Goal: Transaction & Acquisition: Purchase product/service

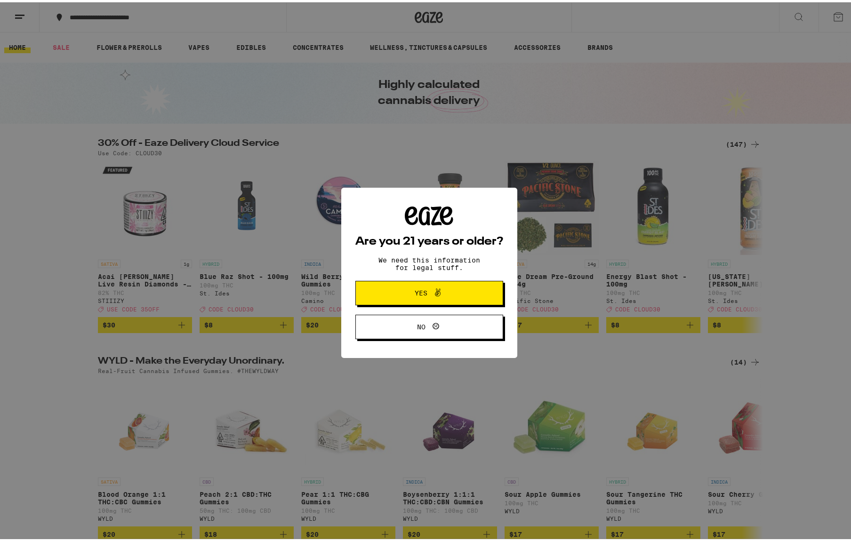
click at [409, 297] on span "Yes" at bounding box center [429, 291] width 72 height 12
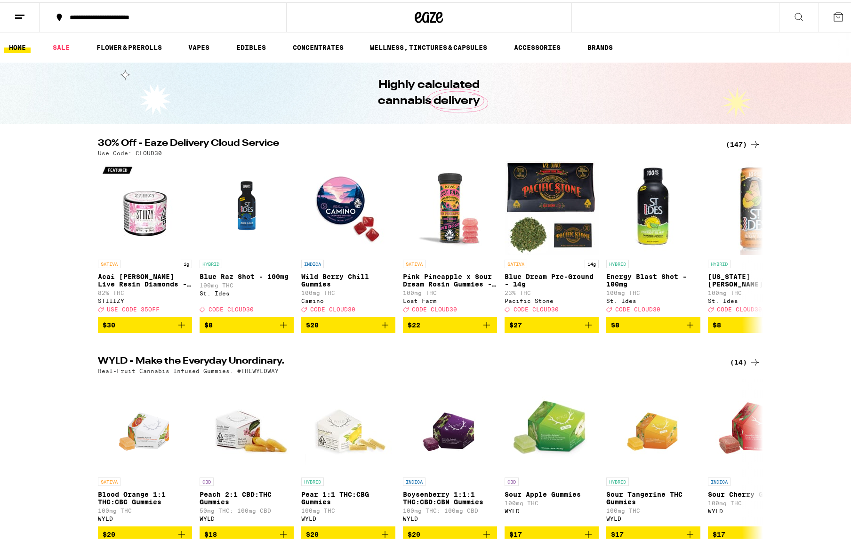
click at [749, 142] on icon at bounding box center [754, 141] width 11 height 11
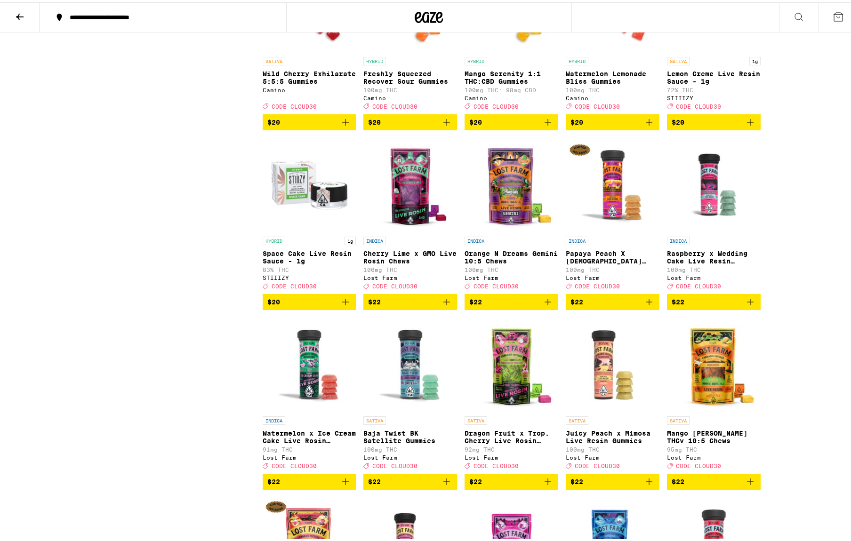
scroll to position [1288, 0]
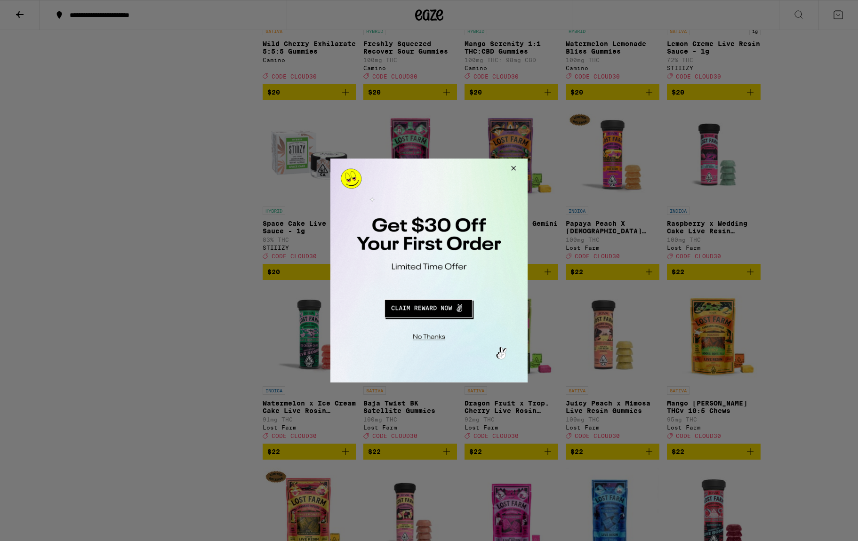
click at [514, 169] on button "Close Modal" at bounding box center [511, 170] width 25 height 23
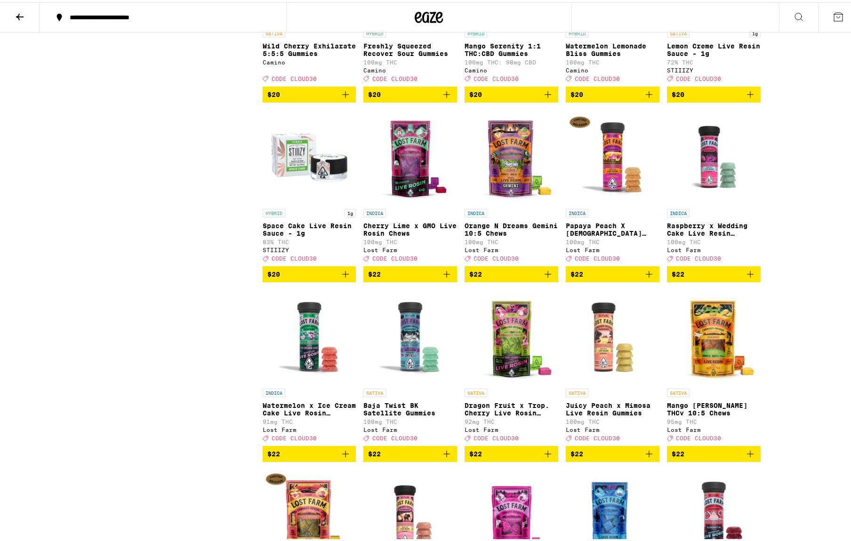
click at [747, 455] on icon "Add to bag" at bounding box center [750, 452] width 7 height 7
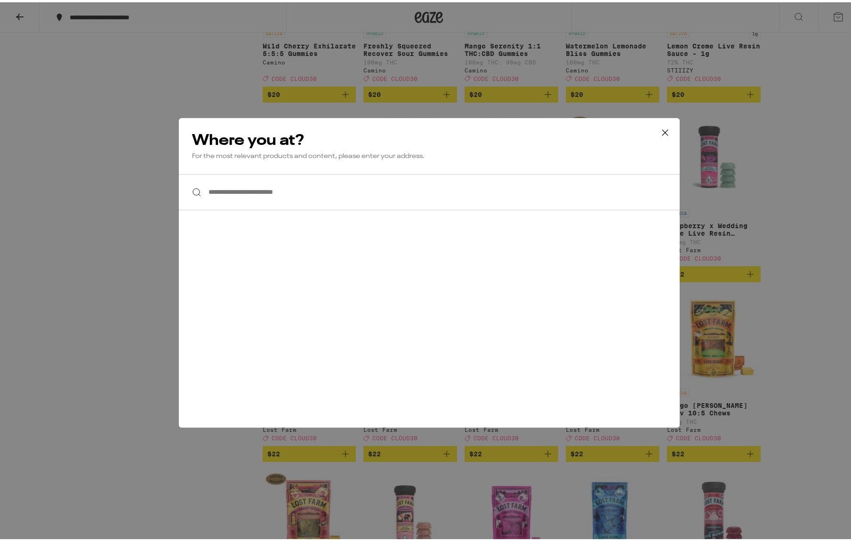
click at [244, 194] on input "**********" at bounding box center [429, 190] width 501 height 36
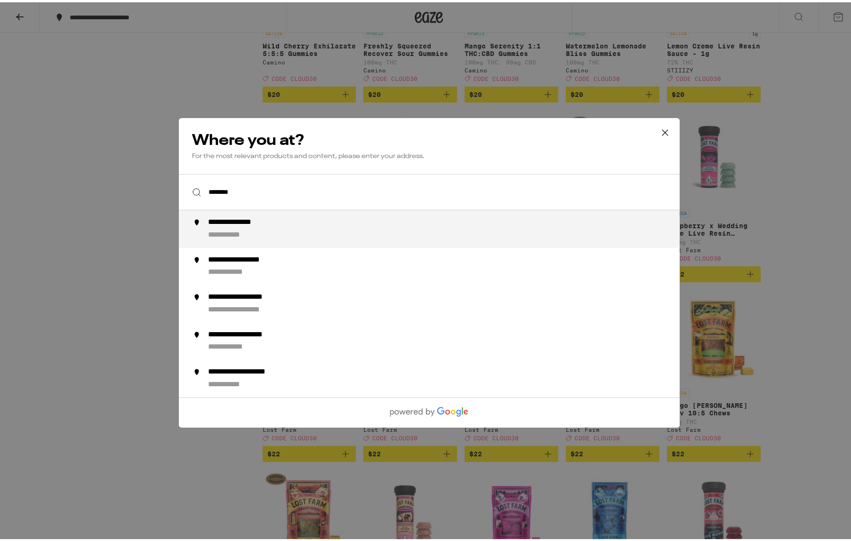
click at [293, 225] on div "**********" at bounding box center [448, 227] width 480 height 23
type input "**********"
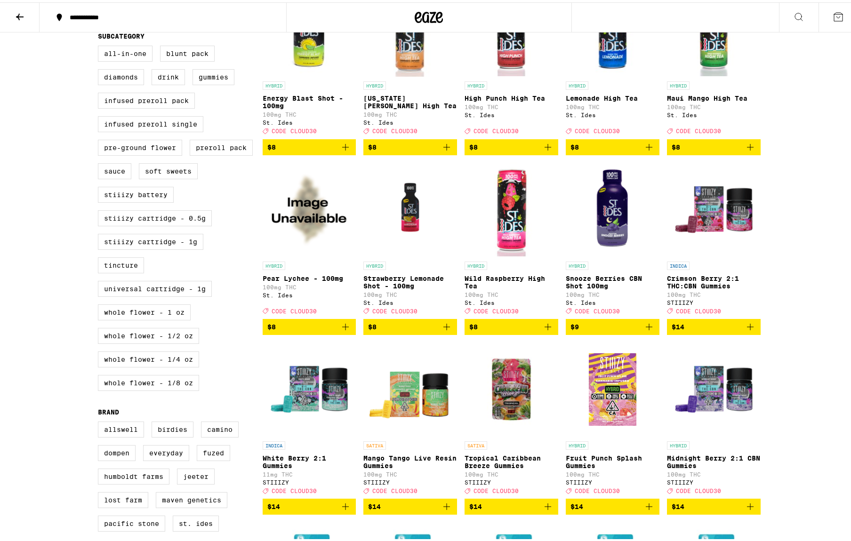
scroll to position [0, 0]
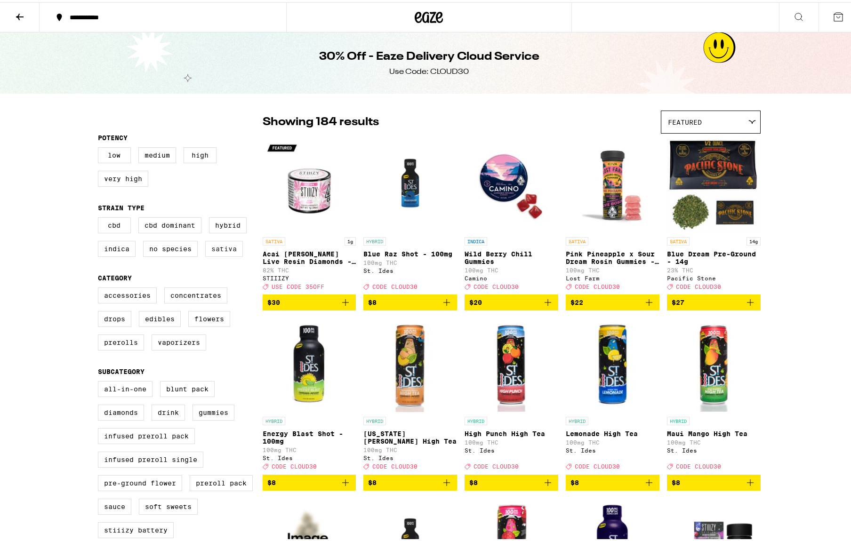
click at [217, 250] on label "Sativa" at bounding box center [224, 247] width 38 height 16
click at [100, 217] on input "Sativa" at bounding box center [100, 217] width 0 height 0
checkbox input "true"
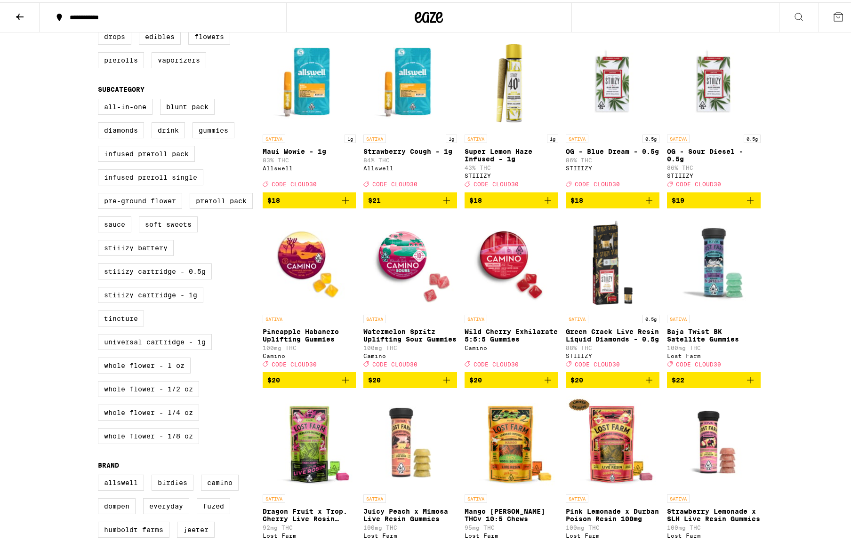
scroll to position [352, 0]
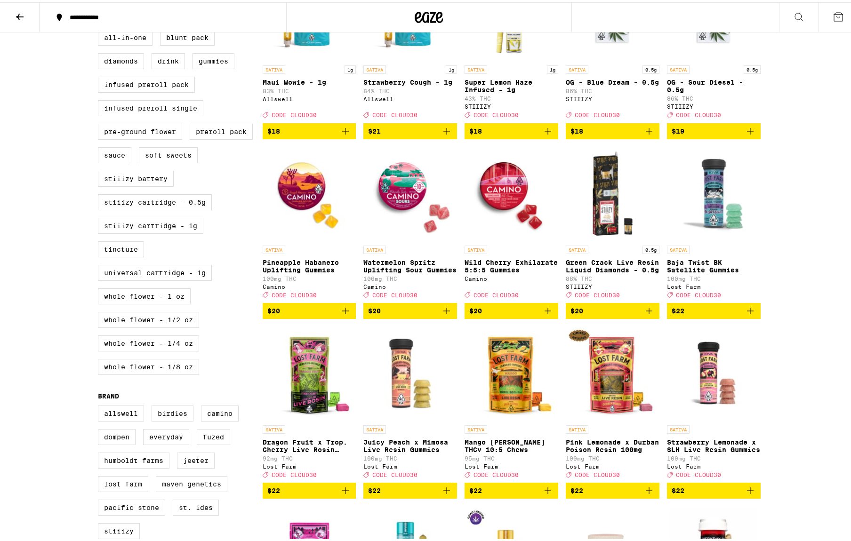
click at [545, 494] on icon "Add to bag" at bounding box center [547, 488] width 11 height 11
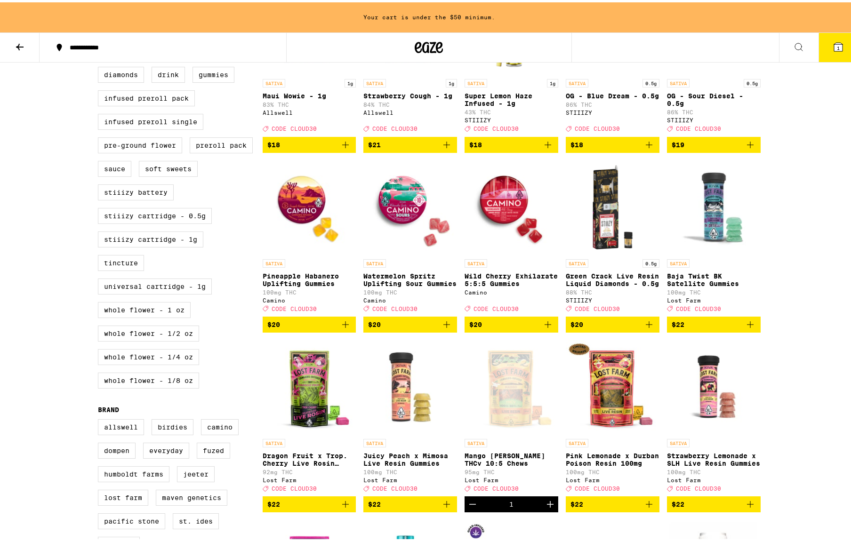
scroll to position [433, 0]
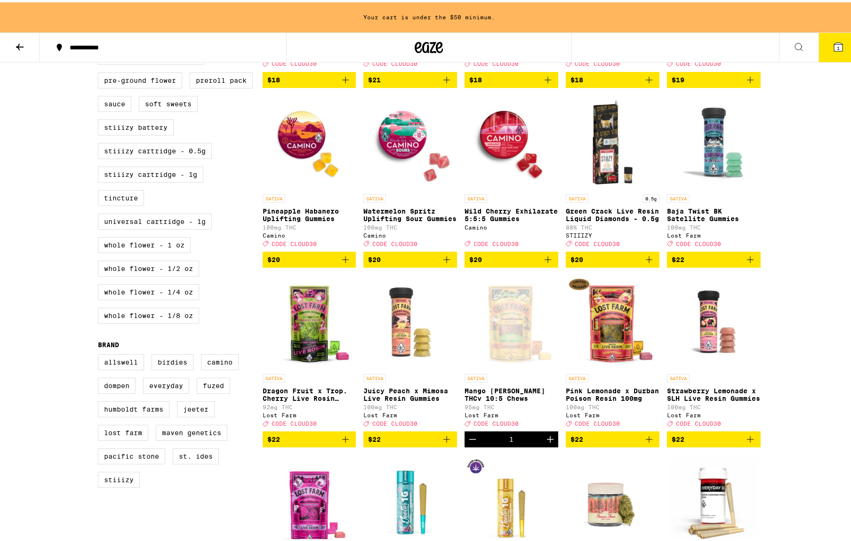
click at [646, 441] on icon "Add to bag" at bounding box center [649, 437] width 7 height 7
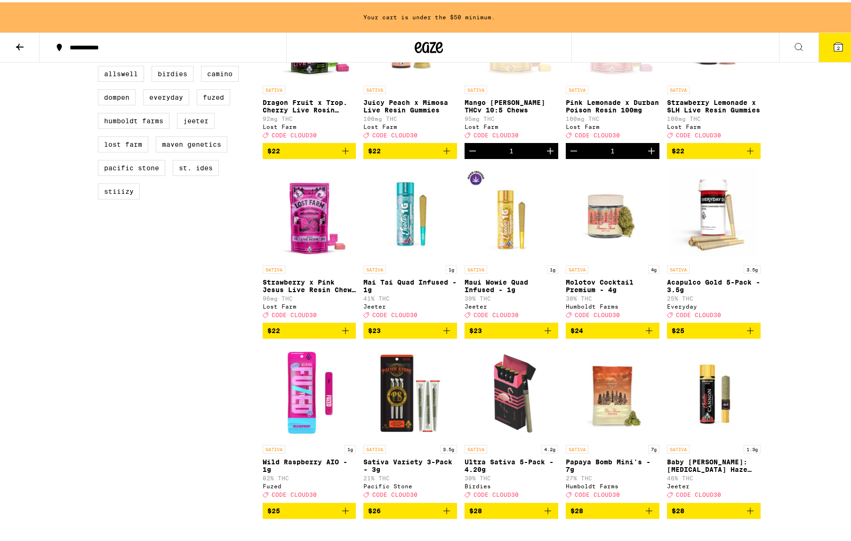
scroll to position [759, 0]
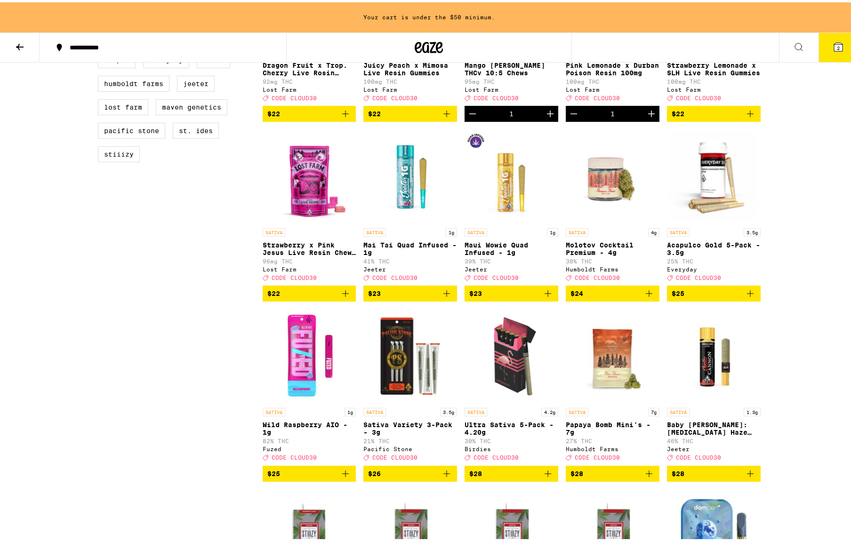
click at [515, 396] on img "Open page for Ultra Sativa 5-Pack - 4.20g from Birdies" at bounding box center [512, 354] width 94 height 94
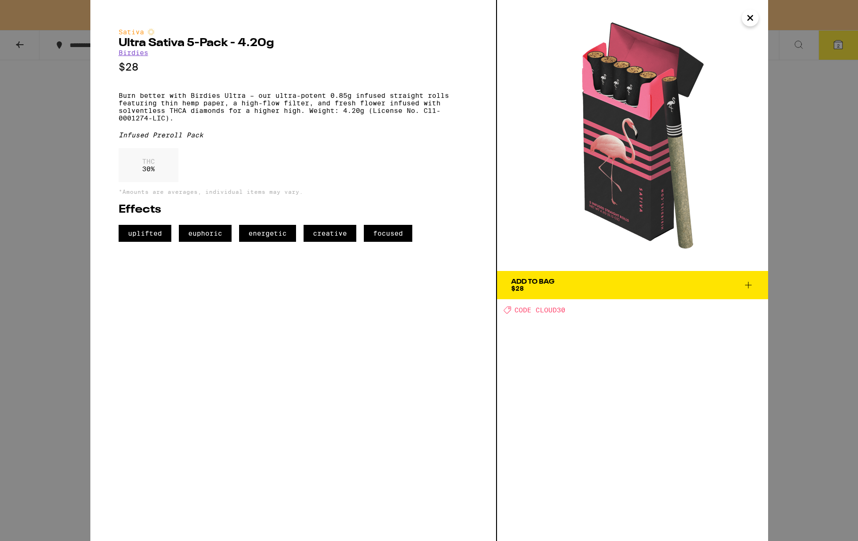
click at [752, 19] on icon "Close" at bounding box center [750, 18] width 11 height 14
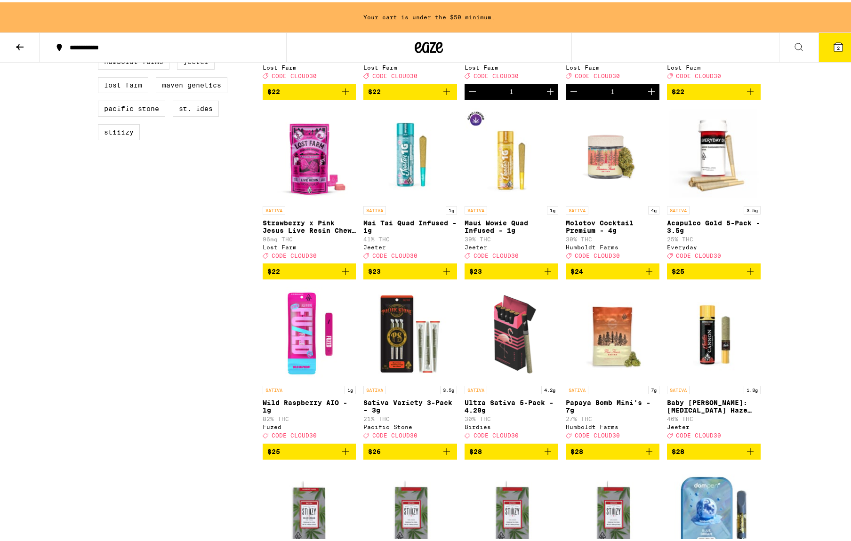
scroll to position [868, 0]
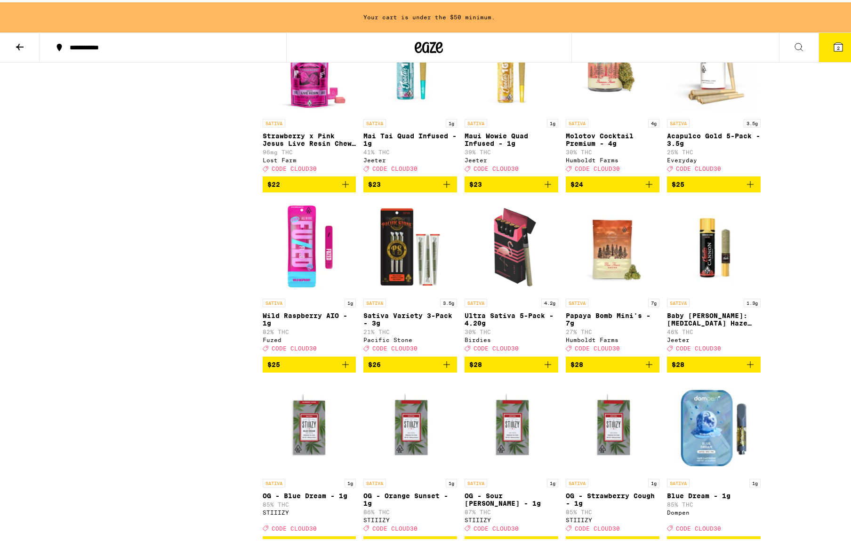
click at [318, 289] on img "Open page for Wild Raspberry AIO - 1g from Fuzed" at bounding box center [310, 245] width 94 height 94
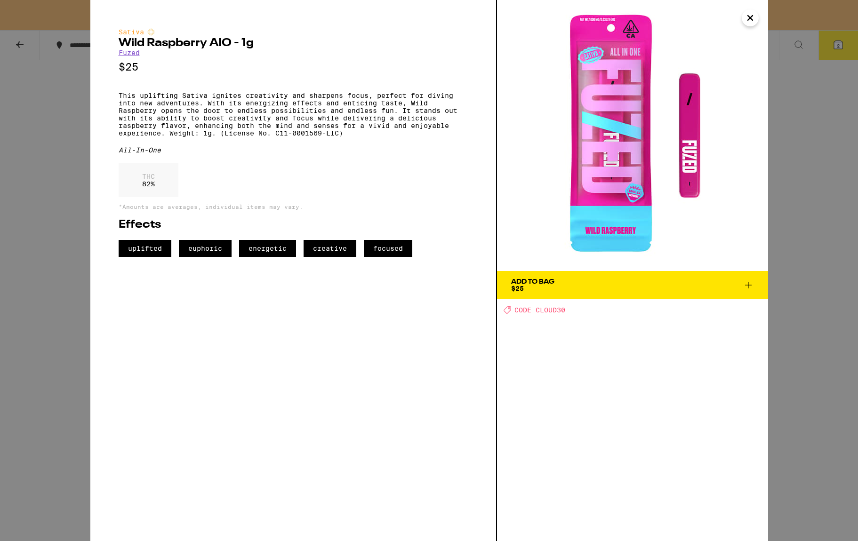
click at [748, 18] on icon "Close" at bounding box center [750, 18] width 11 height 14
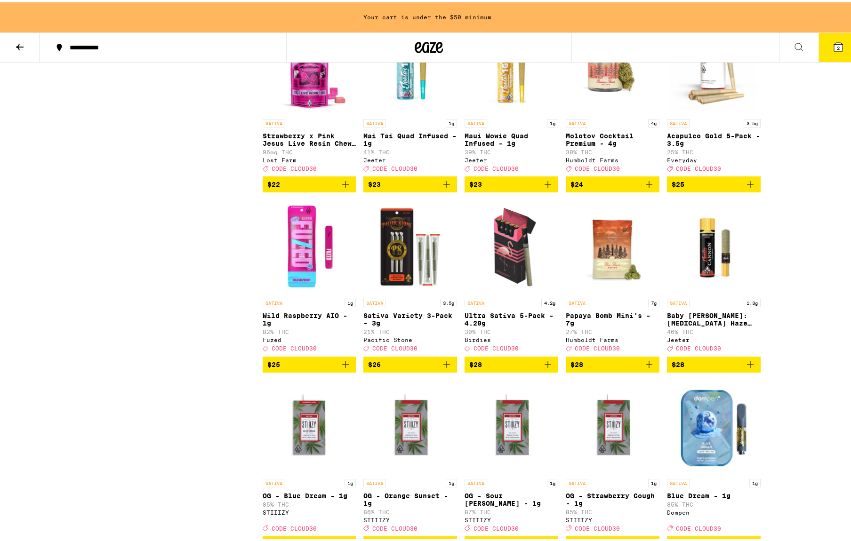
click at [311, 368] on span "$25" at bounding box center [309, 362] width 84 height 11
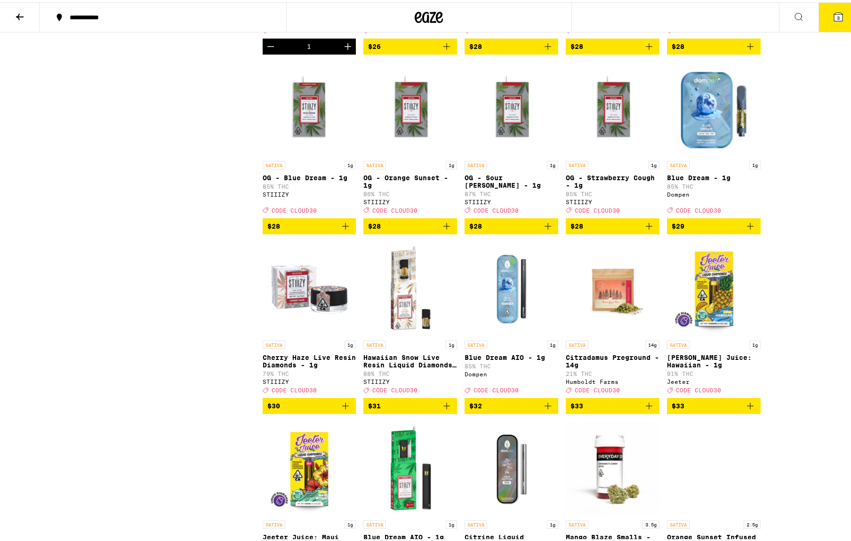
scroll to position [1192, 0]
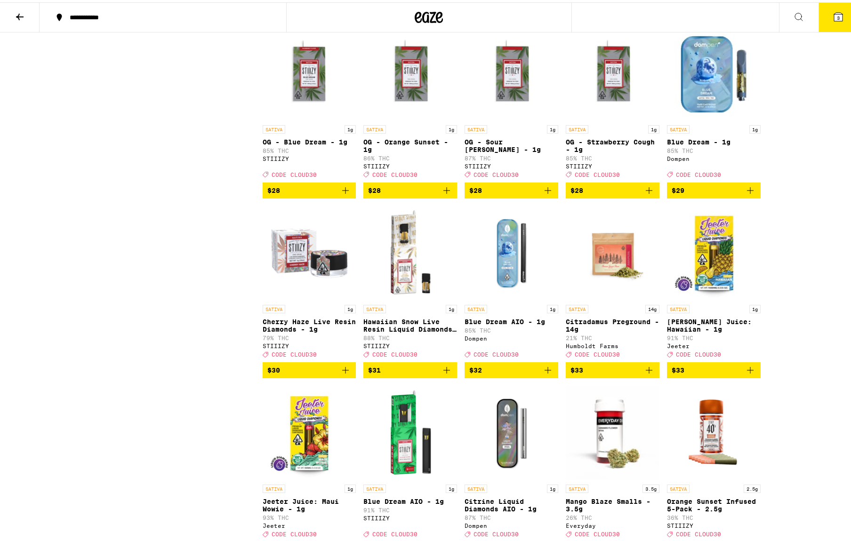
click at [544, 374] on icon "Add to bag" at bounding box center [547, 367] width 11 height 11
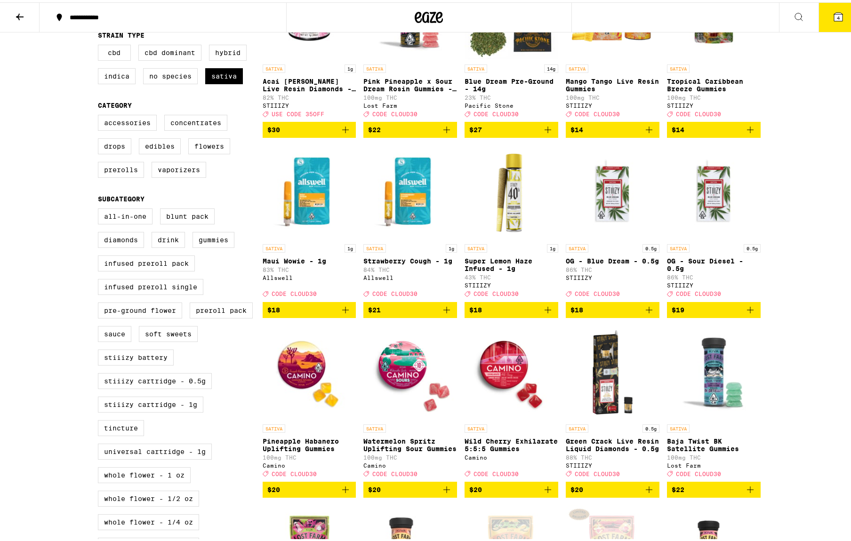
scroll to position [0, 0]
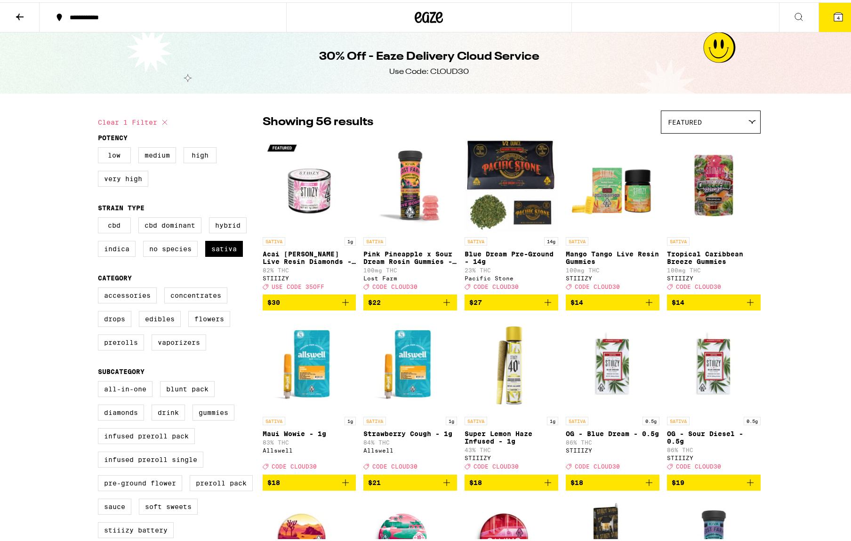
click at [837, 15] on span "4" at bounding box center [838, 16] width 3 height 6
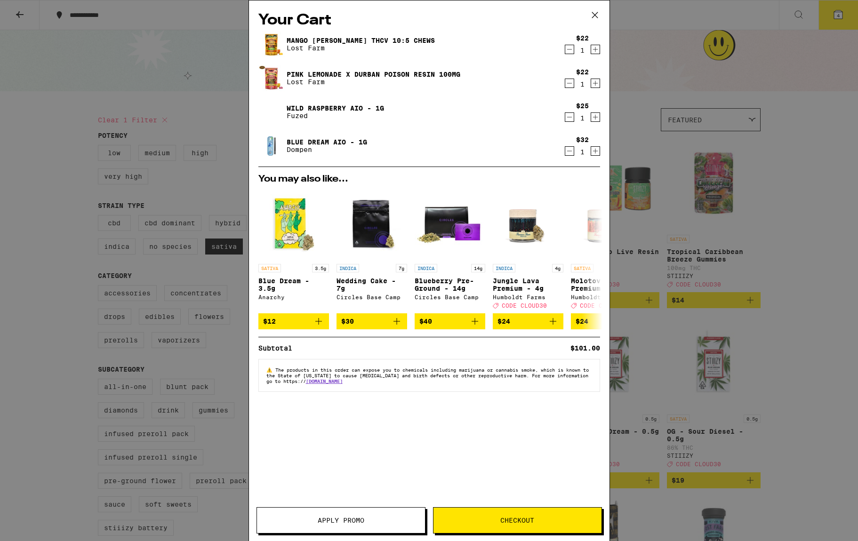
click at [339, 519] on span "Apply Promo" at bounding box center [341, 520] width 47 height 7
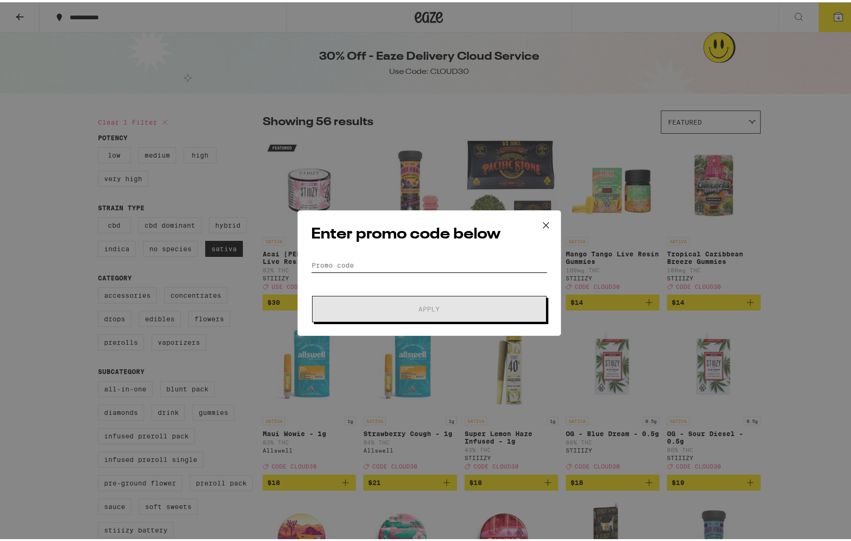
click at [370, 264] on input "Promo Code" at bounding box center [429, 263] width 236 height 14
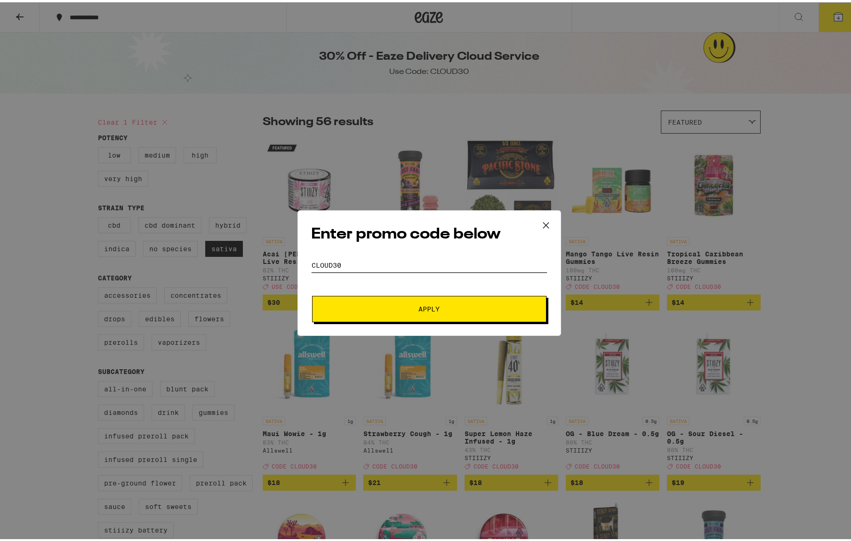
type input "cloud30"
click at [399, 299] on button "Apply" at bounding box center [429, 307] width 234 height 26
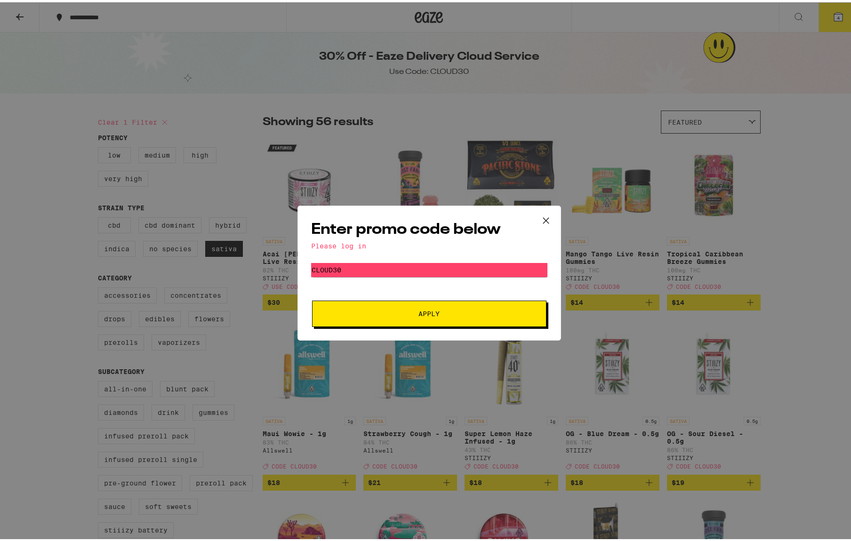
click at [325, 245] on div "Please log in" at bounding box center [429, 244] width 236 height 8
click at [534, 219] on button at bounding box center [545, 219] width 29 height 30
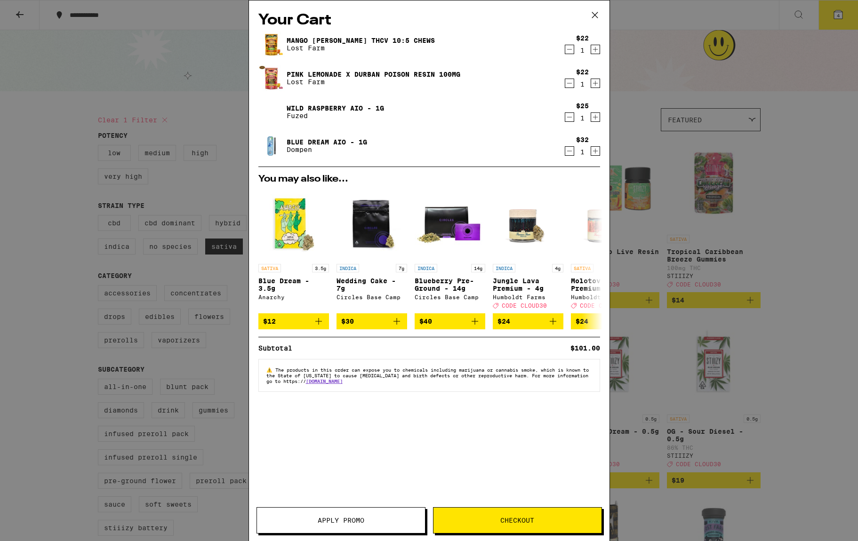
click at [592, 18] on icon at bounding box center [595, 15] width 14 height 14
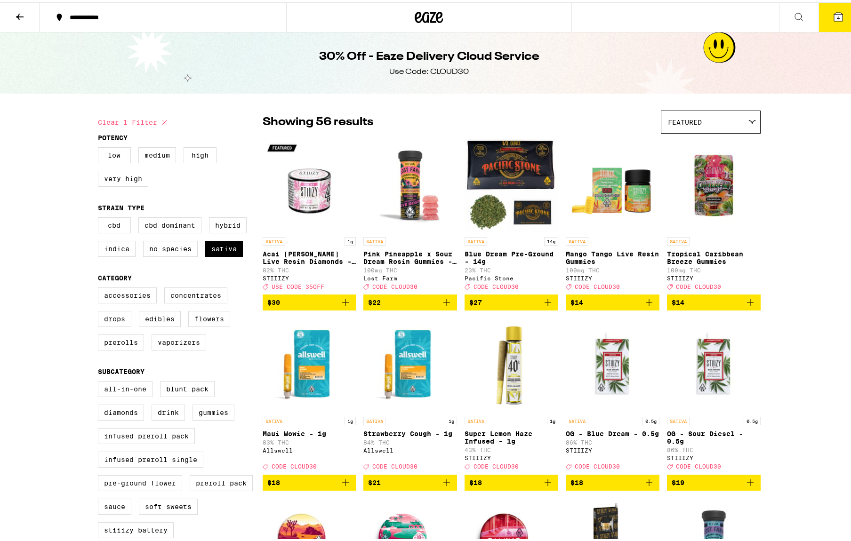
click at [19, 16] on icon at bounding box center [20, 14] width 8 height 7
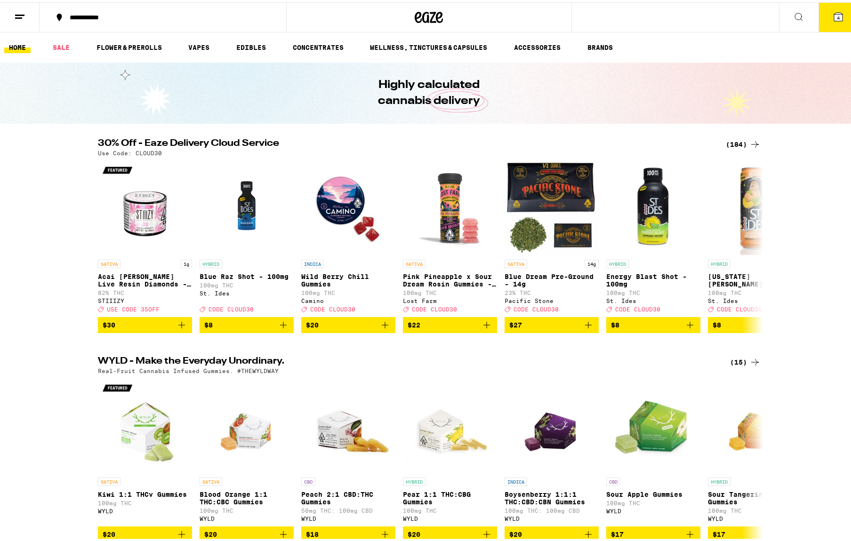
click at [18, 47] on link "HOME" at bounding box center [17, 45] width 26 height 11
click at [27, 11] on button at bounding box center [20, 15] width 40 height 30
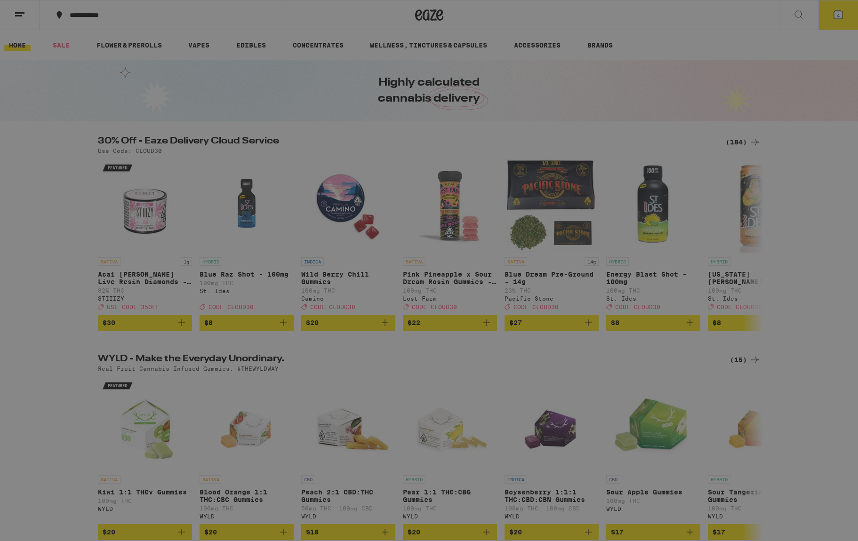
click at [99, 52] on span "Log In" at bounding box center [130, 50] width 89 height 7
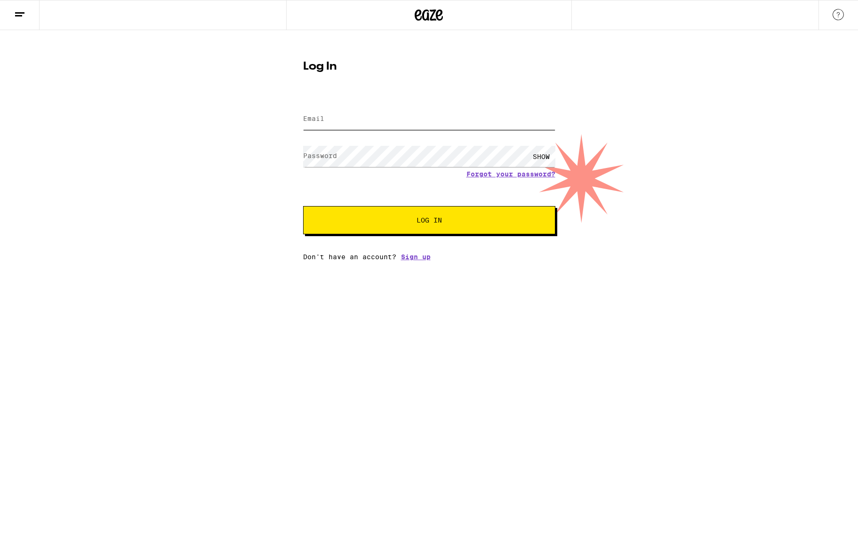
type input "[EMAIL_ADDRESS][DOMAIN_NAME]"
click at [400, 223] on span "Log In" at bounding box center [429, 220] width 176 height 7
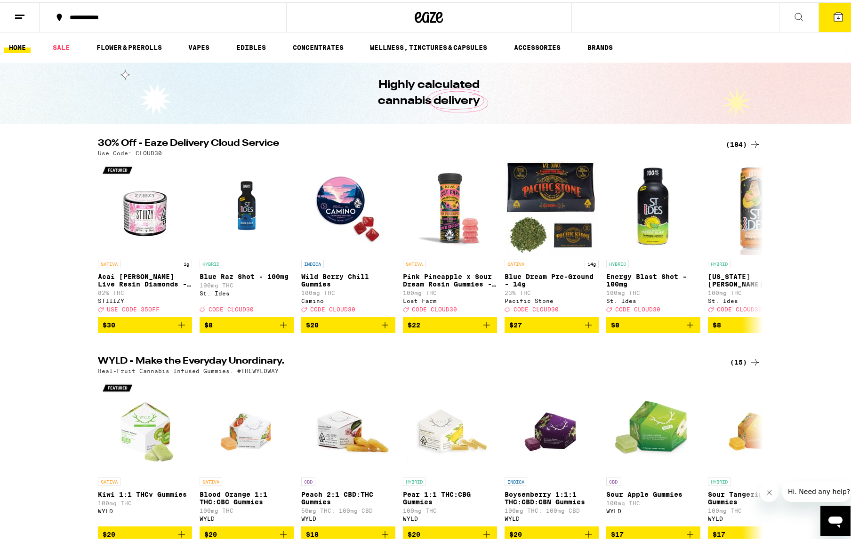
click at [837, 16] on span "4" at bounding box center [838, 16] width 3 height 6
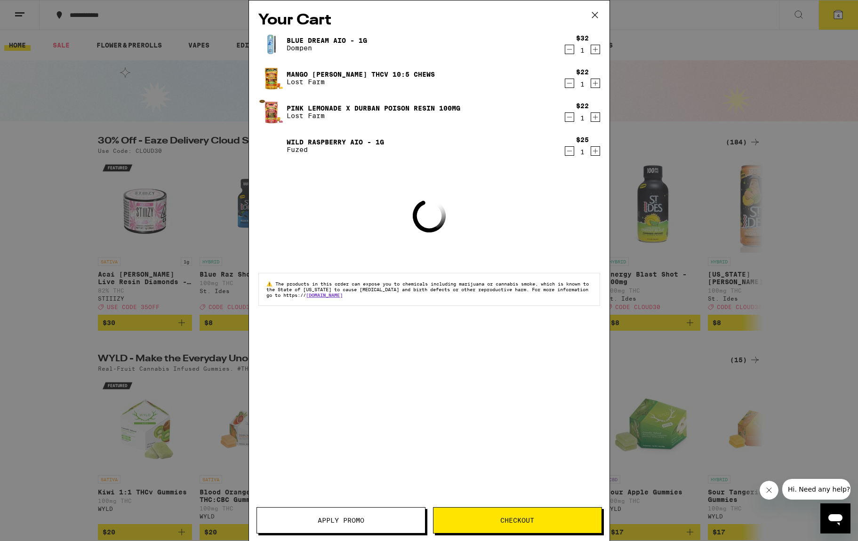
click at [343, 521] on span "Apply Promo" at bounding box center [341, 520] width 47 height 7
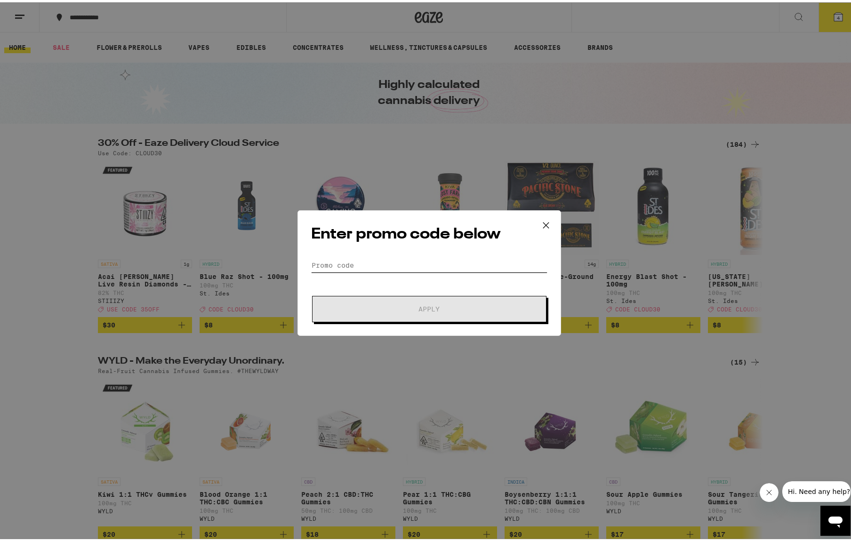
click at [340, 265] on input "Promo Code" at bounding box center [429, 263] width 236 height 14
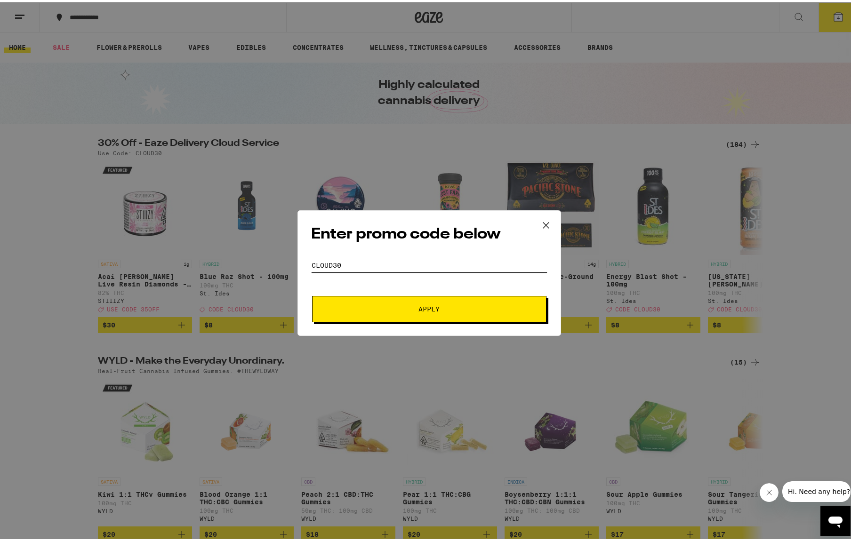
type input "cloud30"
click at [386, 309] on span "Apply" at bounding box center [429, 307] width 169 height 7
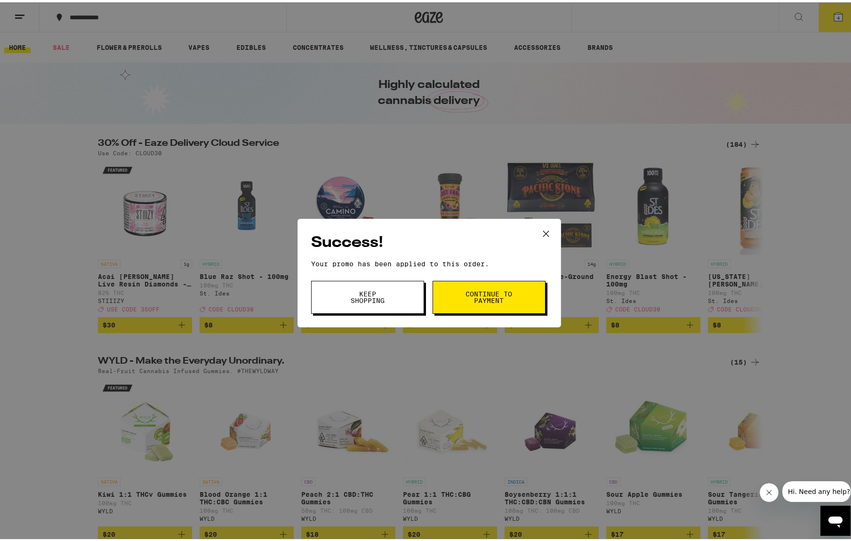
click at [482, 292] on span "Continue to payment" at bounding box center [489, 295] width 48 height 13
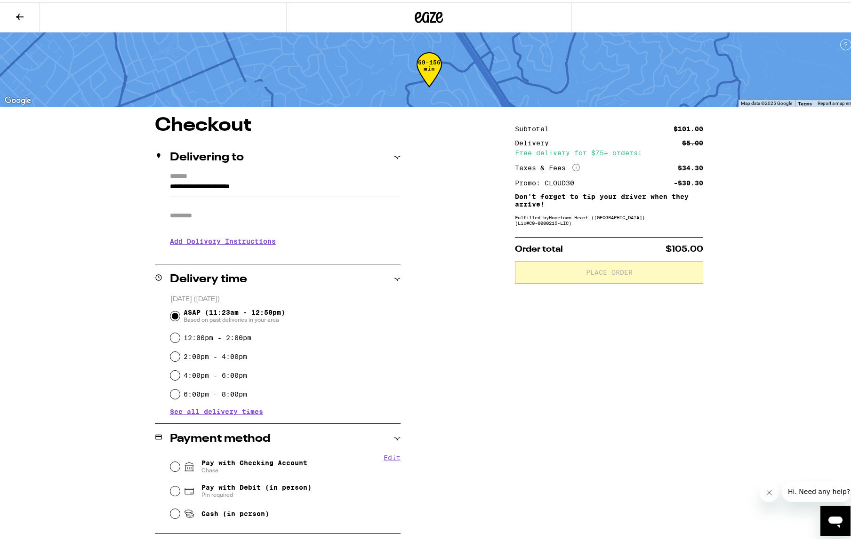
click at [173, 393] on input "6:00pm - 8:00pm" at bounding box center [174, 391] width 9 height 9
radio input "true"
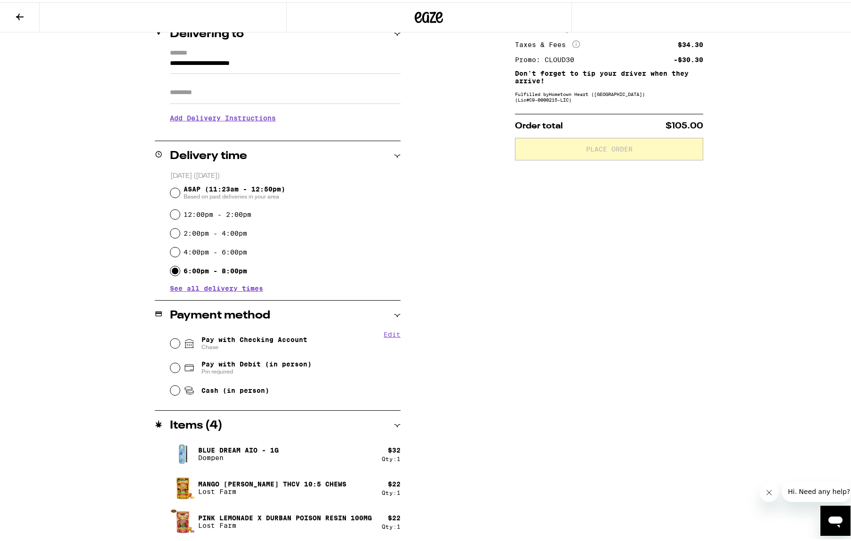
scroll to position [157, 0]
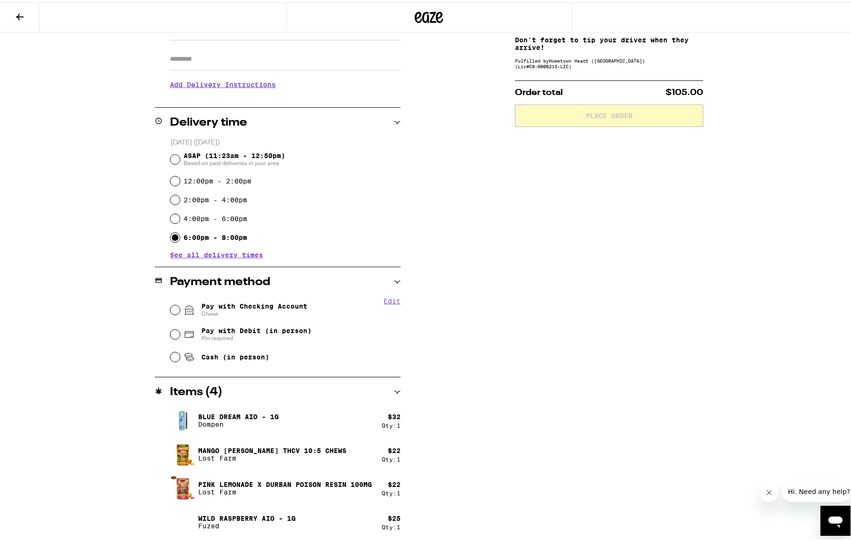
click at [214, 256] on span "See all delivery times" at bounding box center [216, 252] width 93 height 7
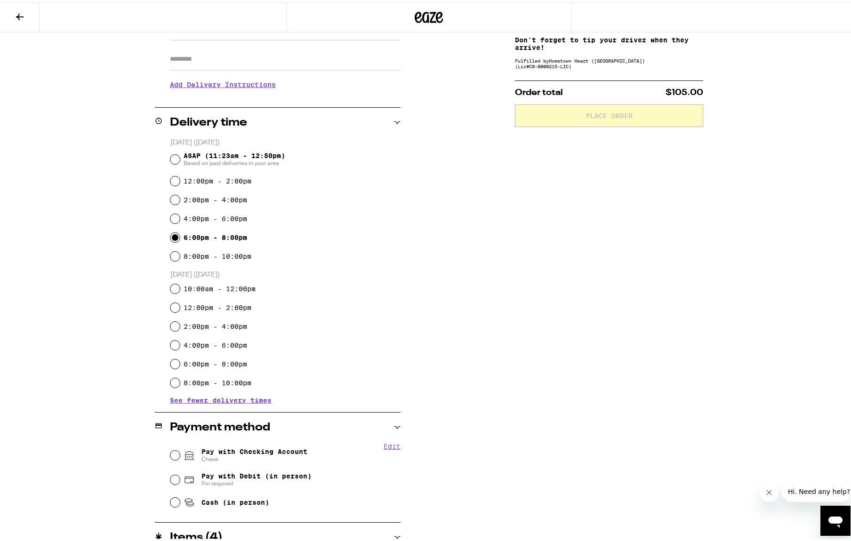
click at [176, 452] on div "Pay with Checking Account Chase" at bounding box center [285, 453] width 230 height 24
click at [170, 455] on input "Pay with Checking Account Chase" at bounding box center [174, 453] width 9 height 9
radio input "true"
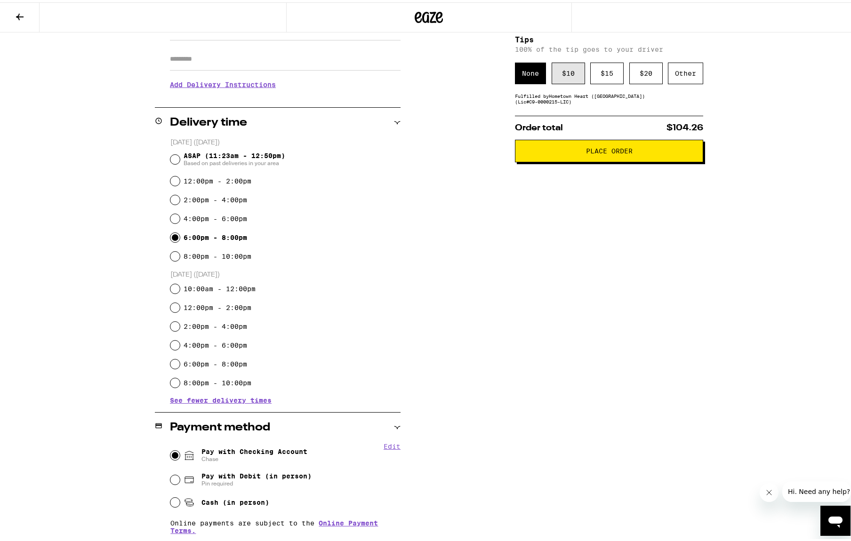
click at [556, 71] on div "$ 10" at bounding box center [568, 71] width 33 height 22
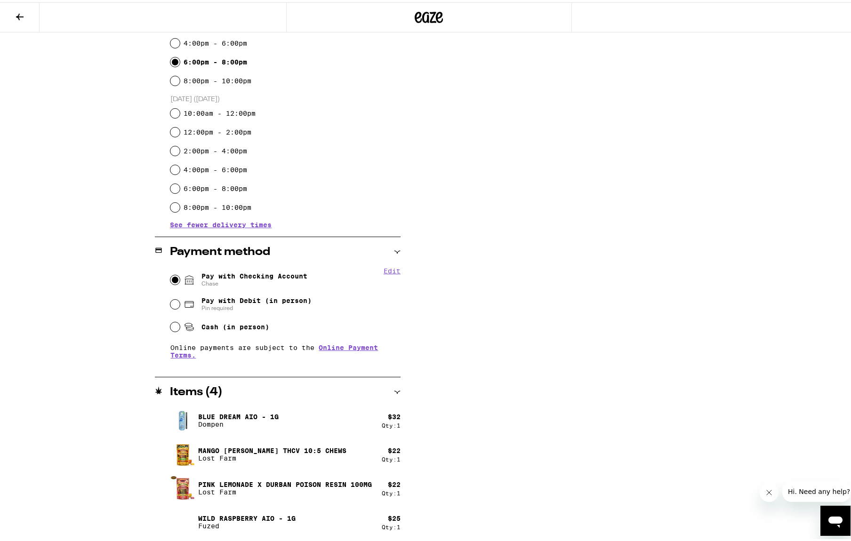
scroll to position [0, 0]
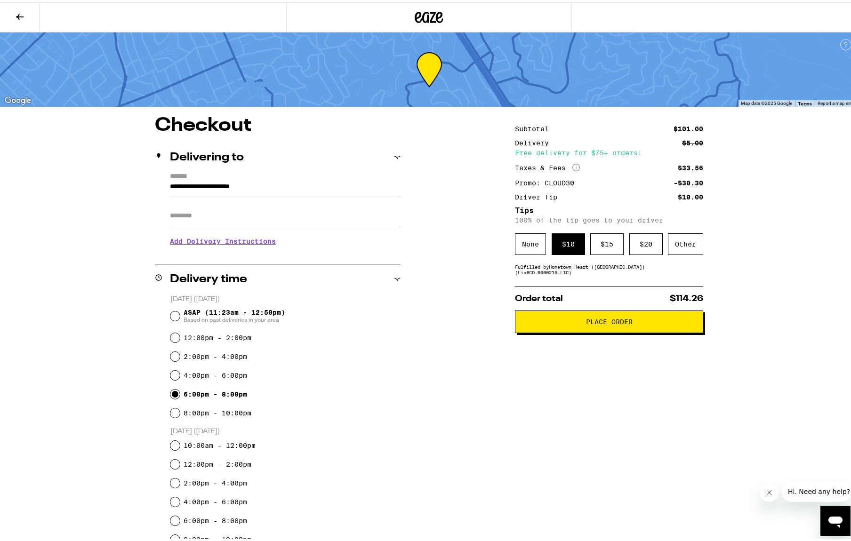
click at [603, 323] on span "Place Order" at bounding box center [609, 319] width 47 height 7
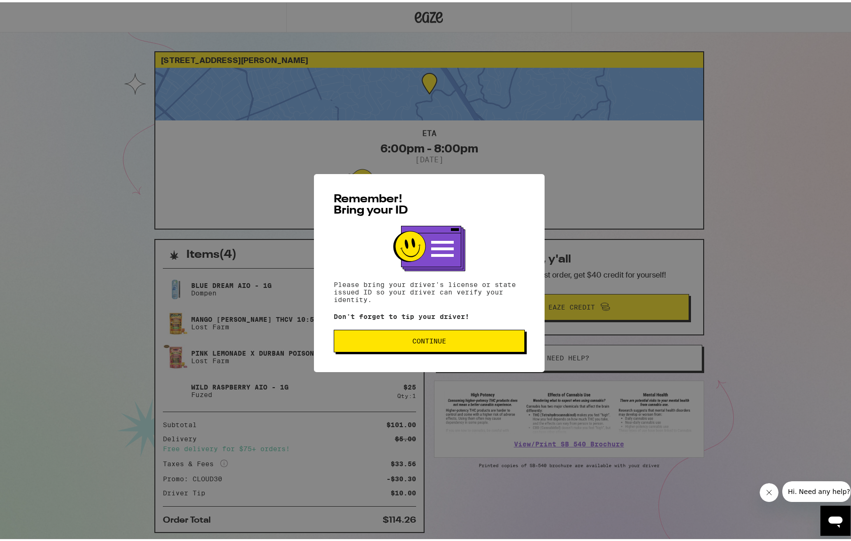
click at [418, 342] on span "Continue" at bounding box center [429, 339] width 34 height 7
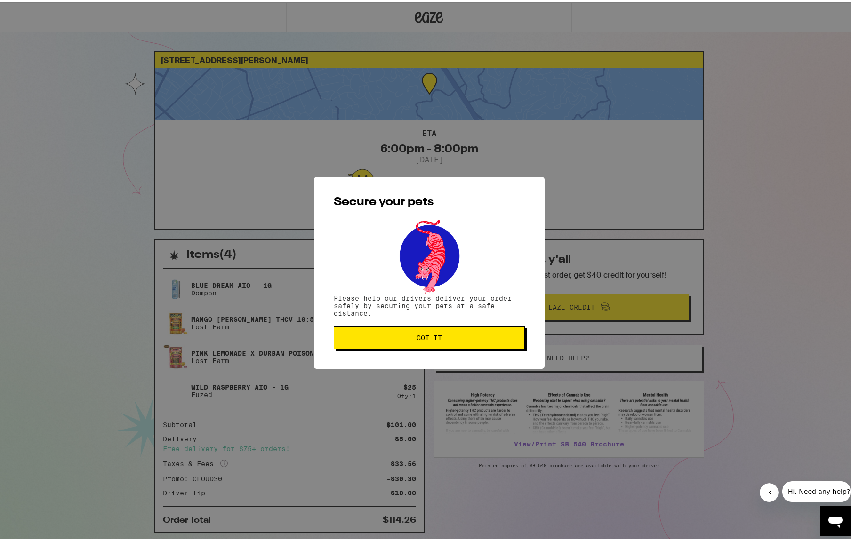
click at [438, 337] on span "Got it" at bounding box center [429, 335] width 25 height 7
